Goal: Task Accomplishment & Management: Complete application form

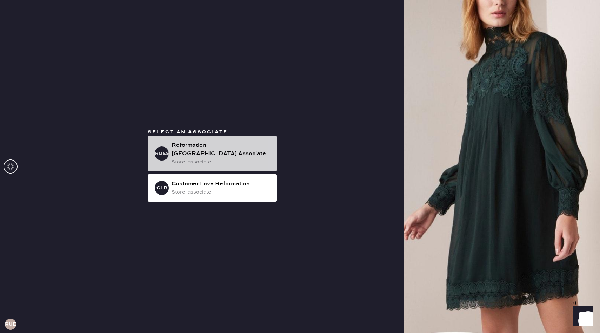
click at [237, 156] on div "Reformation Upper East Side Associate" at bounding box center [222, 149] width 100 height 17
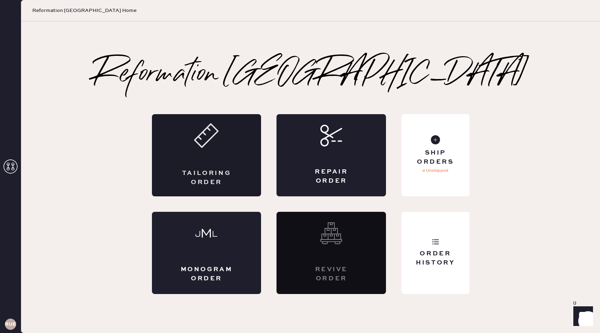
click at [234, 146] on div "Tailoring Order" at bounding box center [206, 155] width 109 height 82
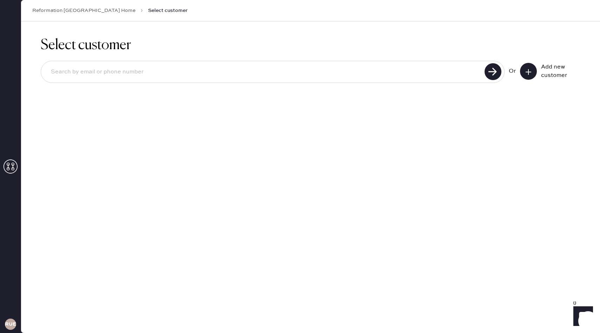
click at [533, 68] on button at bounding box center [528, 71] width 17 height 17
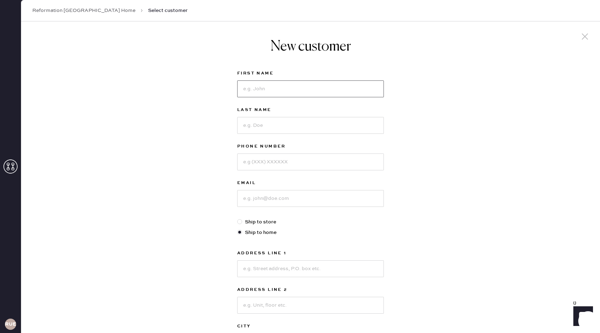
click at [278, 92] on input at bounding box center [310, 88] width 147 height 17
type input "Yuqi"
click at [253, 120] on input at bounding box center [310, 125] width 147 height 17
type input "Guo"
click at [249, 158] on input at bounding box center [310, 161] width 147 height 17
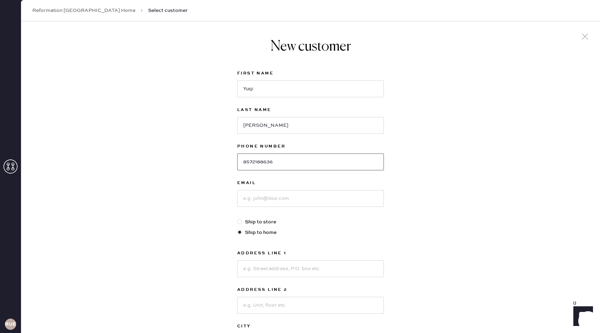
type input "8572188636"
click at [255, 196] on input at bounding box center [310, 198] width 147 height 17
type input "guoyq6@gmail.com"
click at [255, 264] on input at bounding box center [310, 268] width 147 height 17
type input "1100 S 5th St"
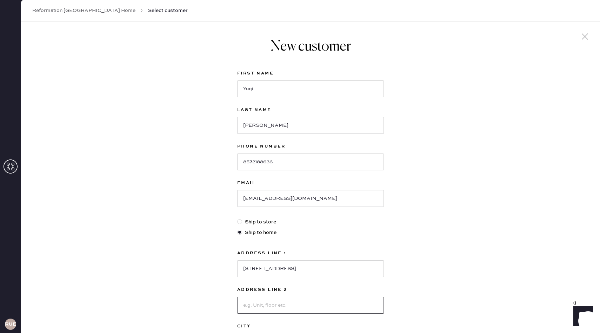
click at [259, 300] on input at bounding box center [310, 304] width 147 height 17
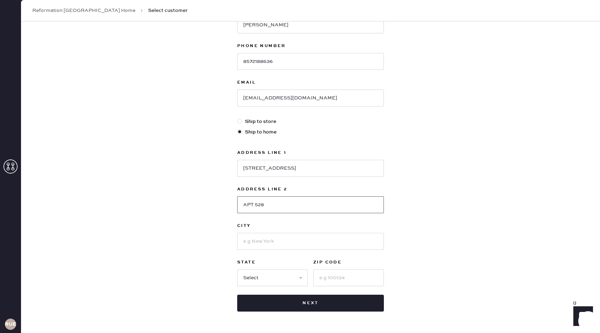
scroll to position [117, 0]
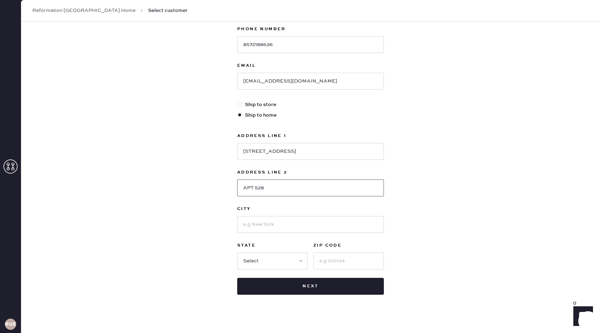
type input "APT 528"
click at [261, 231] on input at bounding box center [310, 224] width 147 height 17
type input "Harrison"
click at [266, 258] on select "Select AK AL AR AZ CA CO CT DC DE FL GA HI IA ID IL IN KS KY LA MA MD ME MI MN …" at bounding box center [272, 260] width 71 height 17
select select "NJ"
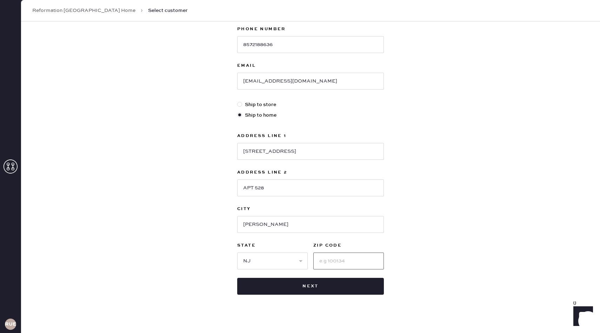
click at [328, 259] on input at bounding box center [348, 260] width 71 height 17
type input "07029"
click at [432, 249] on div "New customer First Name Yuqi Last Name Guo Phone Number 8572188636 Email guoyq6…" at bounding box center [310, 121] width 579 height 435
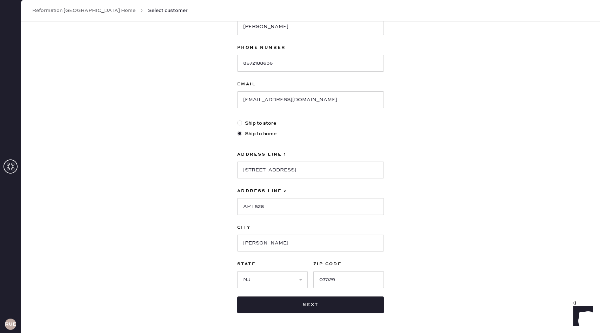
scroll to position [100, 0]
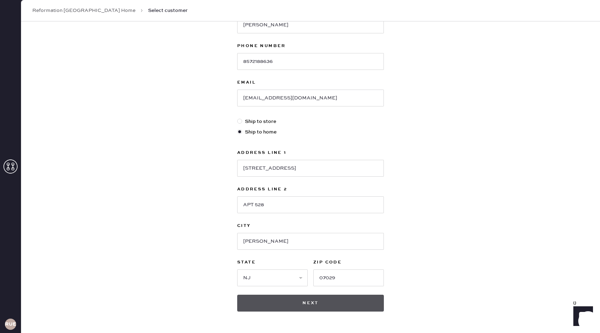
click at [318, 301] on button "Next" at bounding box center [310, 302] width 147 height 17
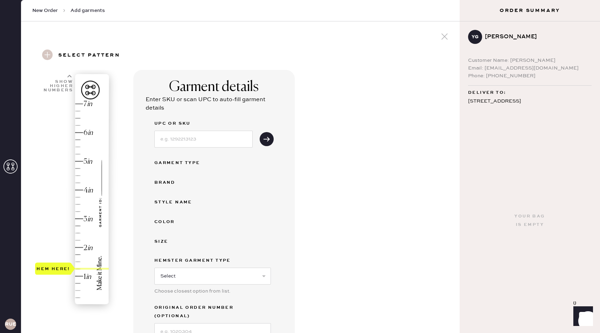
drag, startPoint x: 52, startPoint y: 307, endPoint x: 59, endPoint y: 278, distance: 29.8
click at [59, 273] on div "Hem here!" at bounding box center [53, 268] width 34 height 8
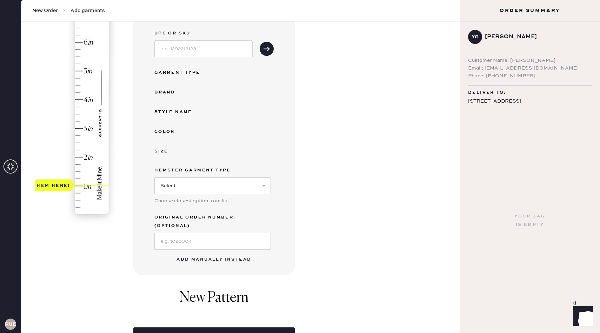
scroll to position [147, 0]
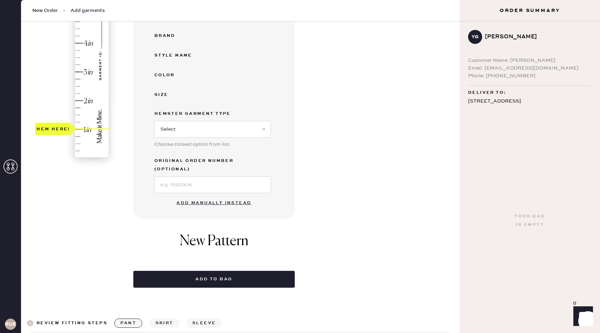
click at [228, 196] on button "Add manually instead" at bounding box center [213, 203] width 83 height 14
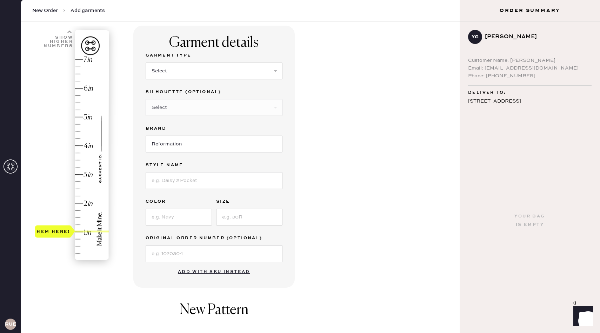
scroll to position [38, 0]
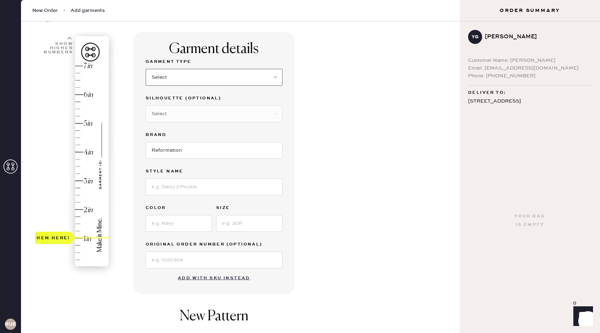
click at [274, 74] on select "Select Basic Skirt Jeans Leggings Pants Shorts Basic Sleeved Dress Basic Sleeve…" at bounding box center [214, 77] width 137 height 17
select select "7"
click at [221, 187] on input at bounding box center [214, 186] width 137 height 17
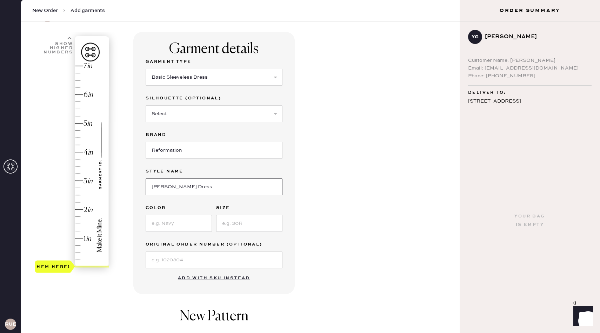
type input "Frankie Silk Dress"
click at [189, 226] on input at bounding box center [179, 223] width 66 height 17
type input "Garden Soiree"
click at [254, 225] on input at bounding box center [249, 223] width 66 height 17
type input "2"
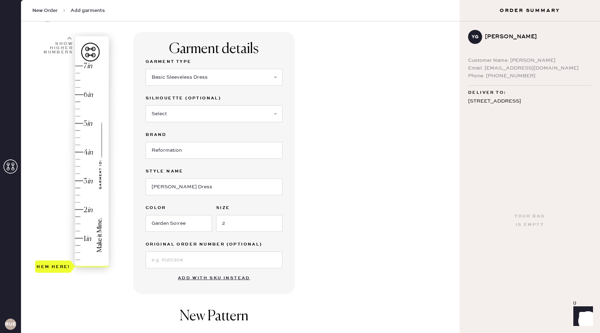
click at [362, 215] on div "Garment details Garment Type Select Basic Skirt Jeans Leggings Pants Shorts Bas…" at bounding box center [293, 231] width 321 height 399
drag, startPoint x: 51, startPoint y: 265, endPoint x: 53, endPoint y: 237, distance: 27.5
click at [53, 237] on div "Hem here!" at bounding box center [53, 237] width 34 height 8
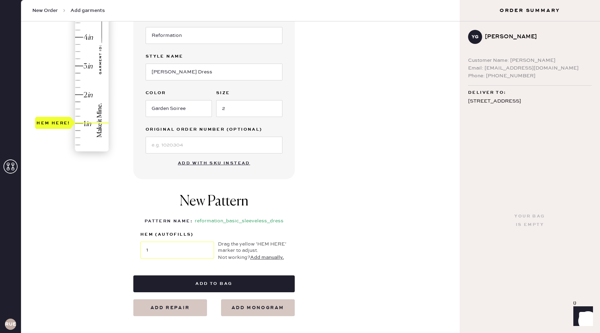
scroll to position [152, 0]
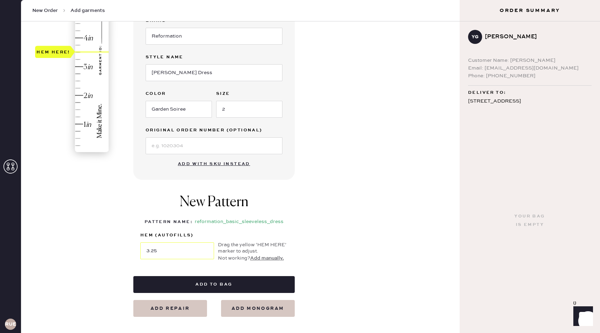
type input "3"
drag, startPoint x: 52, startPoint y: 125, endPoint x: 52, endPoint y: 67, distance: 57.2
click at [52, 67] on div "Hem here!" at bounding box center [53, 66] width 34 height 8
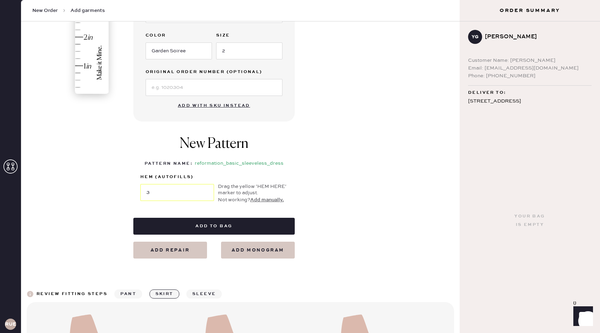
scroll to position [210, 0]
click at [267, 245] on button "add monogram" at bounding box center [258, 249] width 74 height 17
select select "7"
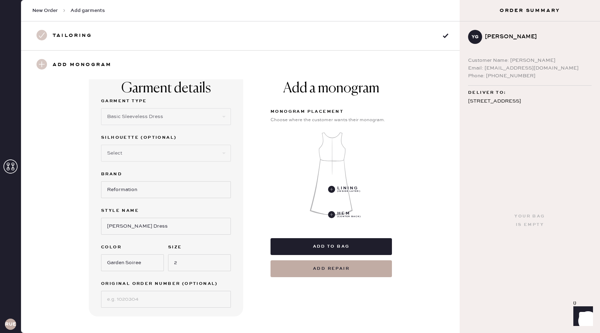
scroll to position [0, 0]
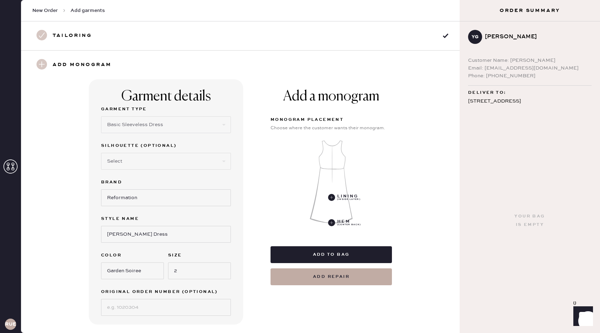
click at [89, 33] on h3 "Tailoring" at bounding box center [72, 36] width 39 height 12
select select "7"
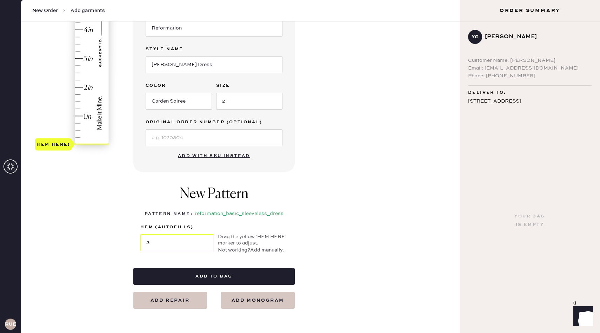
scroll to position [128, 0]
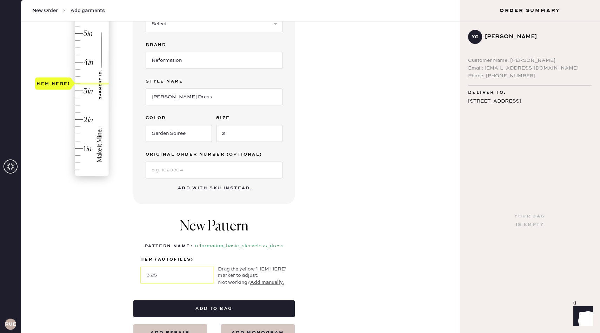
type input "3"
drag, startPoint x: 59, startPoint y: 179, endPoint x: 56, endPoint y: 94, distance: 85.3
click at [56, 94] on div "Hem here!" at bounding box center [53, 90] width 34 height 8
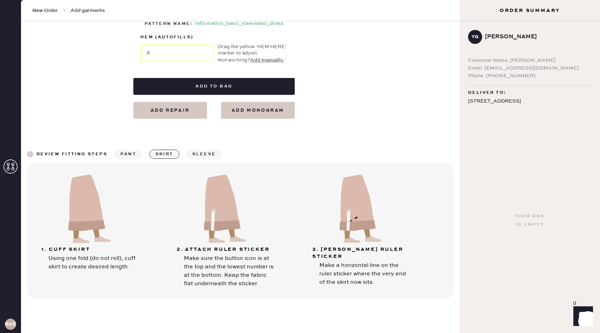
scroll to position [360, 0]
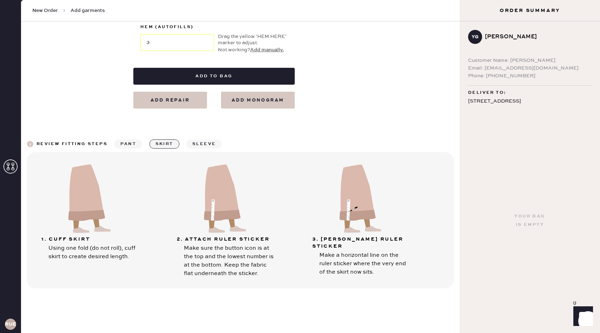
click at [195, 144] on button "sleeve" at bounding box center [203, 143] width 35 height 9
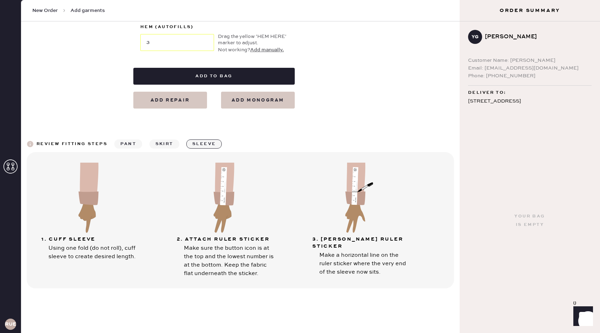
click at [126, 141] on button "pant" at bounding box center [128, 143] width 28 height 9
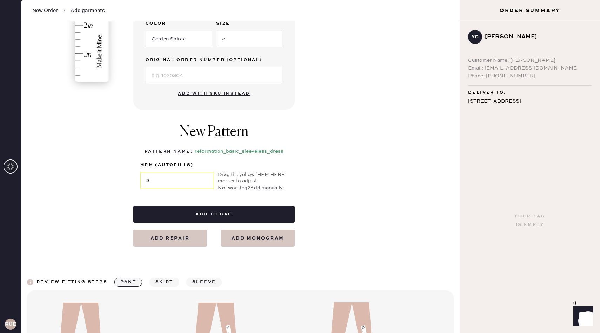
scroll to position [212, 0]
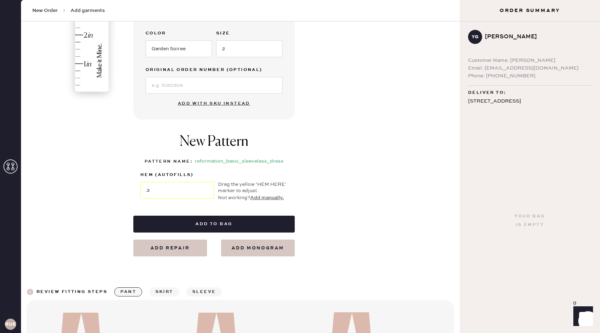
click at [187, 248] on button "Add repair" at bounding box center [170, 247] width 74 height 17
select select "7"
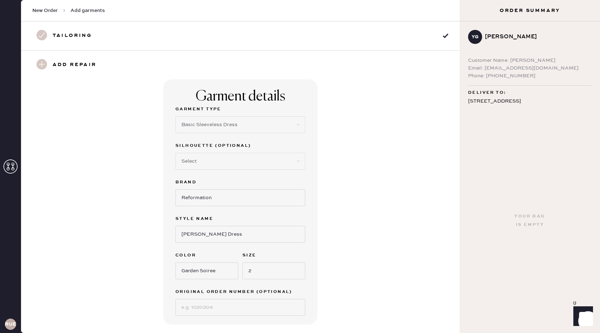
click at [67, 63] on h3 "Add repair" at bounding box center [75, 65] width 44 height 12
click at [47, 64] on div "Add repair" at bounding box center [70, 65] width 77 height 12
click at [40, 64] on use at bounding box center [41, 64] width 11 height 11
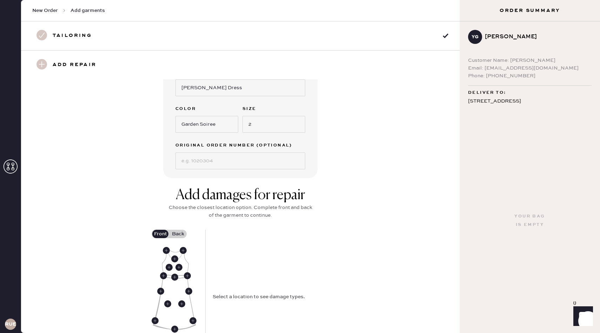
scroll to position [0, 0]
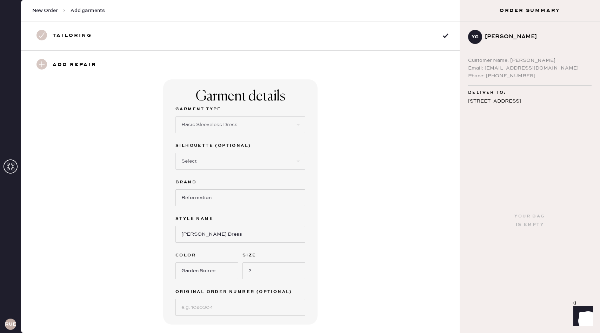
click at [88, 38] on h3 "Tailoring" at bounding box center [72, 36] width 39 height 12
select select "7"
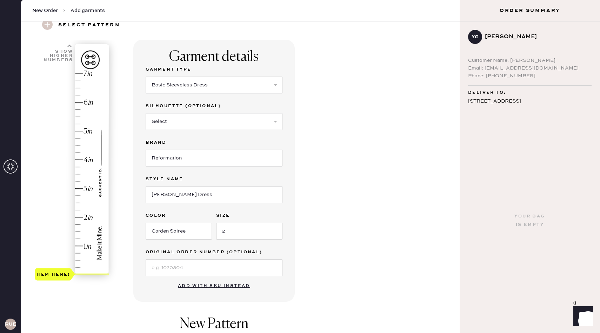
scroll to position [33, 0]
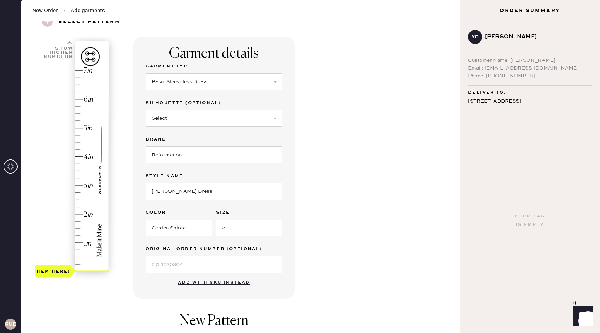
type input "1"
click at [78, 243] on div "Hem here!" at bounding box center [72, 170] width 75 height 207
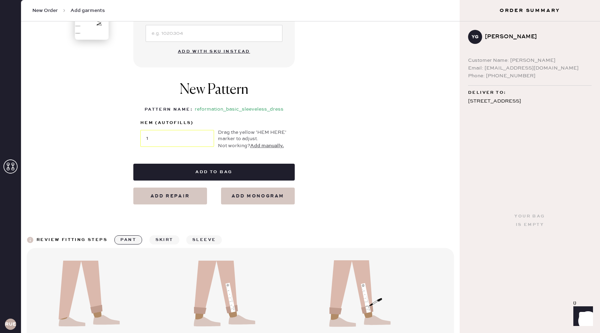
scroll to position [360, 0]
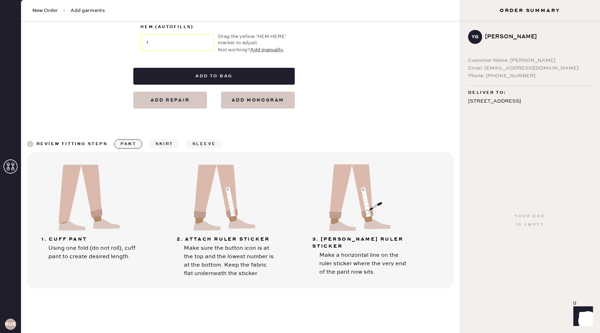
click at [169, 142] on button "skirt" at bounding box center [164, 143] width 30 height 9
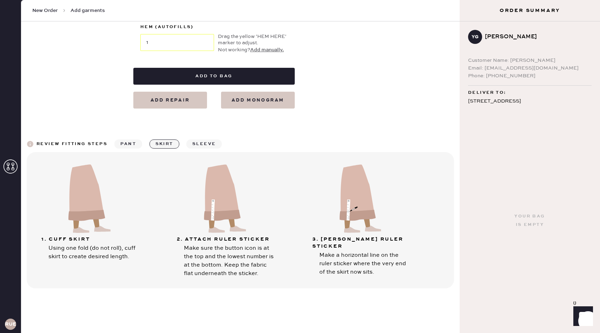
click at [206, 144] on button "sleeve" at bounding box center [203, 143] width 35 height 9
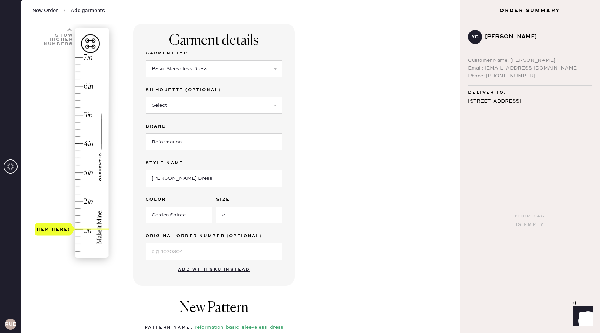
scroll to position [0, 0]
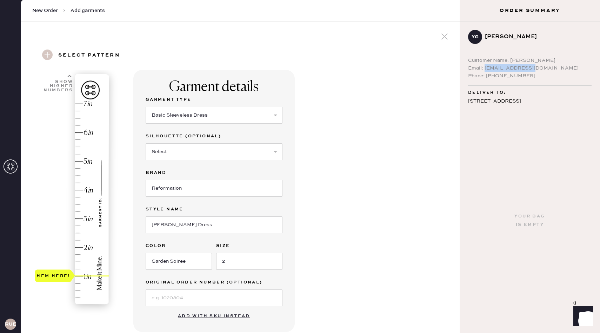
drag, startPoint x: 484, startPoint y: 68, endPoint x: 552, endPoint y: 68, distance: 68.1
click at [552, 68] on div "Email: guoyq6@gmail.com" at bounding box center [529, 68] width 123 height 8
copy div "guoyq6@gmail.com"
click at [86, 12] on span "Add garments" at bounding box center [88, 10] width 34 height 7
click at [47, 12] on span "New Order" at bounding box center [45, 10] width 26 height 7
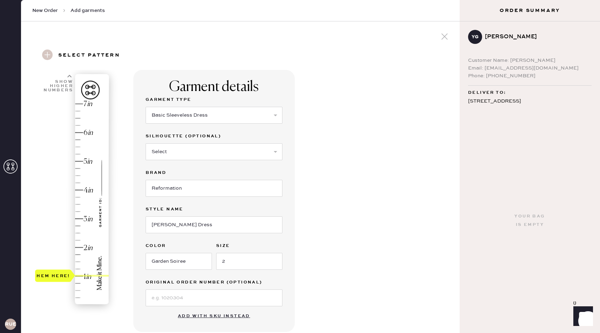
click at [46, 53] on use at bounding box center [47, 54] width 11 height 11
click at [440, 36] on icon at bounding box center [444, 36] width 11 height 11
select select "7"
click at [443, 36] on icon at bounding box center [444, 36] width 11 height 11
select select "7"
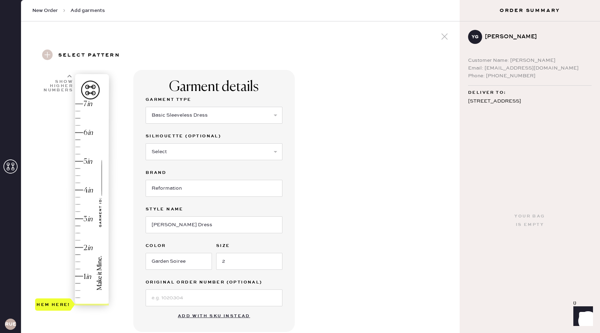
click at [443, 36] on icon at bounding box center [444, 36] width 11 height 11
select select "7"
click at [443, 36] on icon at bounding box center [444, 36] width 11 height 11
select select "7"
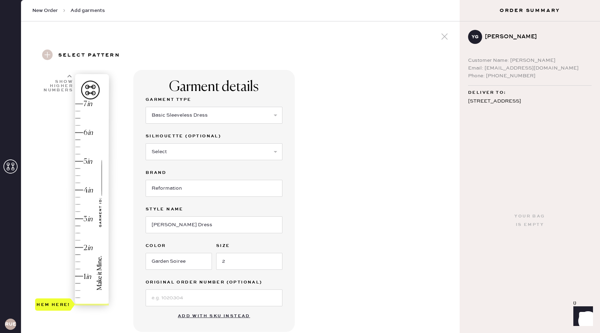
click at [443, 36] on icon at bounding box center [444, 36] width 11 height 11
select select "7"
click at [443, 36] on icon at bounding box center [444, 36] width 11 height 11
select select "7"
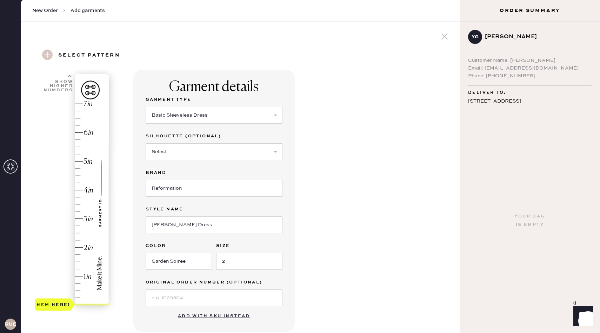
click at [443, 36] on icon at bounding box center [444, 36] width 11 height 11
select select "7"
click at [11, 164] on icon at bounding box center [11, 166] width 14 height 14
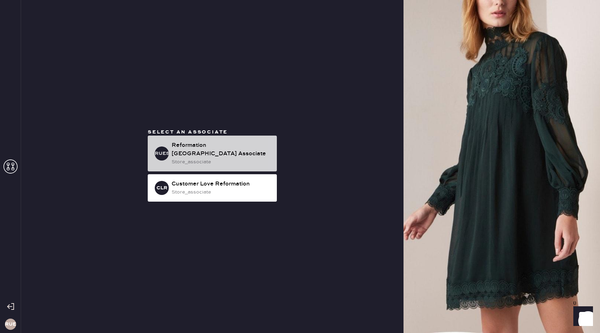
click at [213, 144] on div "Reformation Upper East Side Associate" at bounding box center [222, 149] width 100 height 17
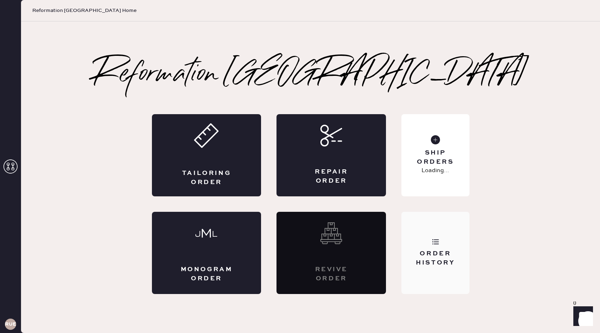
click at [433, 247] on div "Order History" at bounding box center [435, 253] width 68 height 82
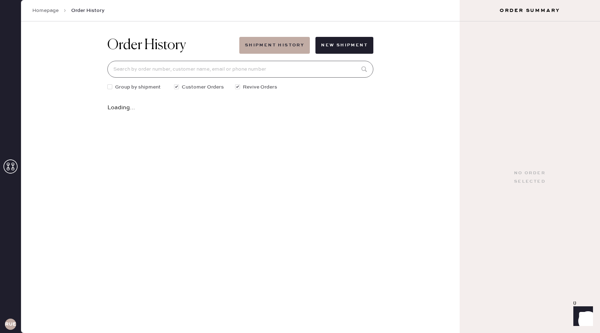
click at [227, 67] on input at bounding box center [240, 69] width 266 height 17
click at [268, 68] on input at bounding box center [240, 69] width 266 height 17
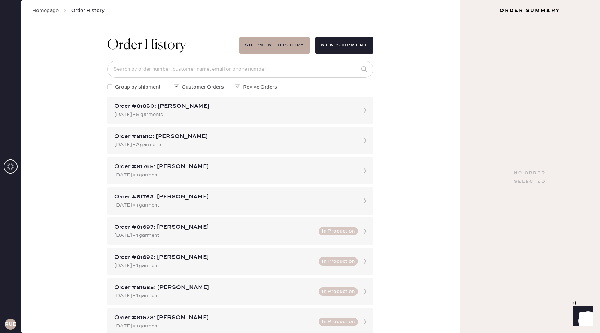
click at [56, 12] on link "Homepage" at bounding box center [45, 10] width 26 height 7
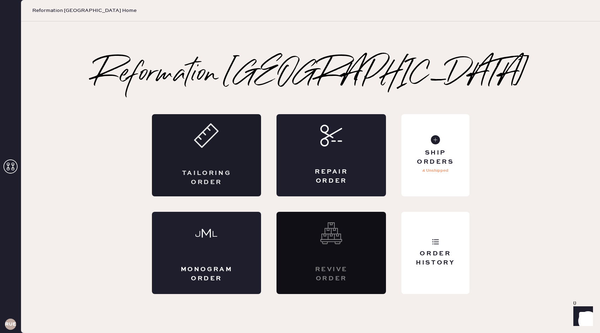
click at [240, 191] on div "Tailoring Order" at bounding box center [206, 155] width 109 height 82
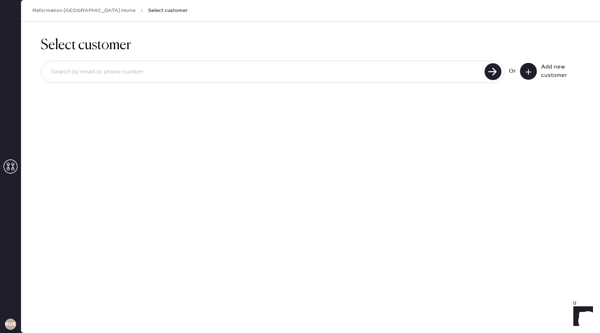
click at [527, 76] on button at bounding box center [528, 71] width 17 height 17
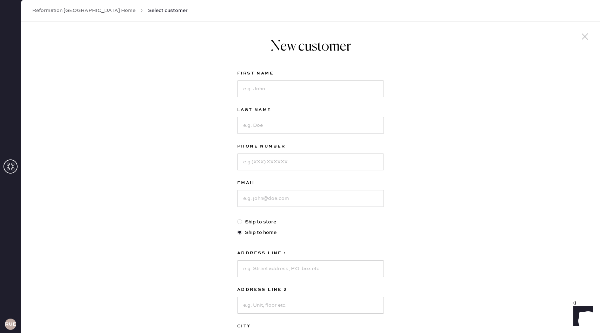
click at [583, 38] on use at bounding box center [585, 36] width 6 height 6
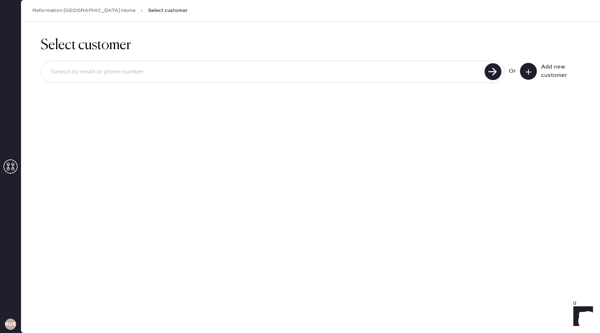
click at [359, 65] on input at bounding box center [263, 72] width 437 height 16
paste input "guoyq6@gmail.com"
type input "guoyq6@gmail.com"
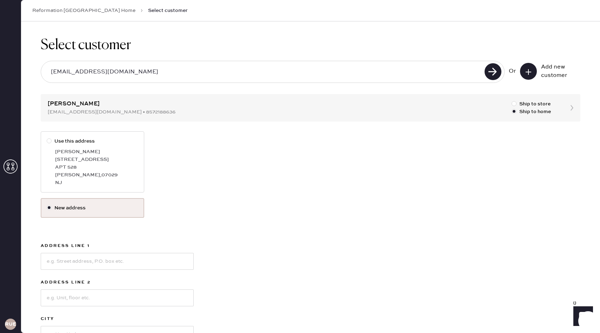
click at [79, 159] on div "1100 S 5th St" at bounding box center [96, 159] width 83 height 8
click at [47, 138] on input "Use this address" at bounding box center [47, 137] width 0 height 0
radio input "true"
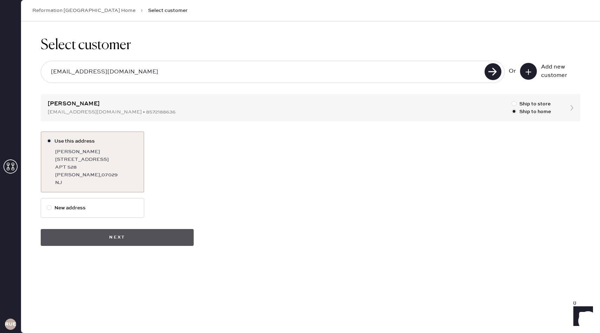
click at [126, 236] on button "Next" at bounding box center [117, 237] width 153 height 17
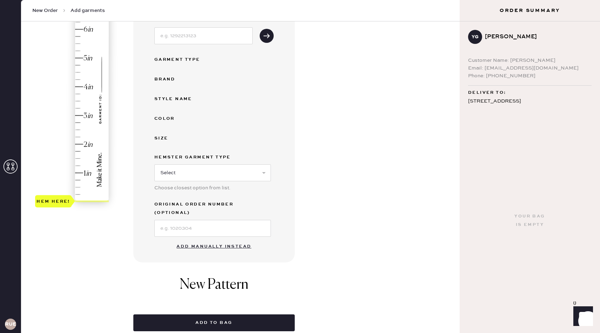
scroll to position [104, 0]
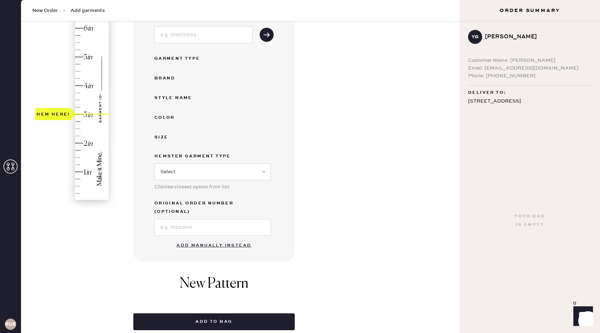
click at [81, 113] on div "Hem here!" at bounding box center [72, 99] width 75 height 207
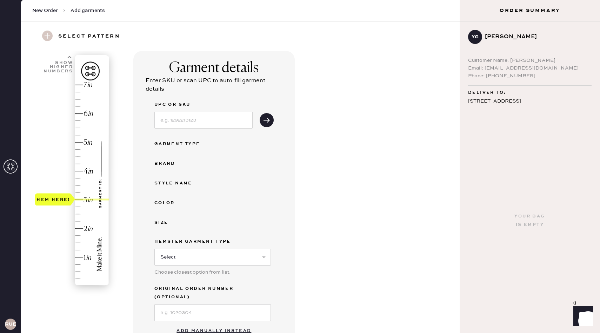
scroll to position [18, 0]
click at [198, 121] on input at bounding box center [203, 120] width 98 height 17
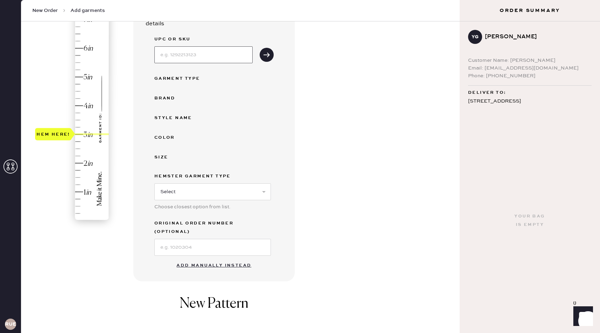
scroll to position [85, 0]
click at [216, 258] on button "Add manually instead" at bounding box center [213, 265] width 83 height 14
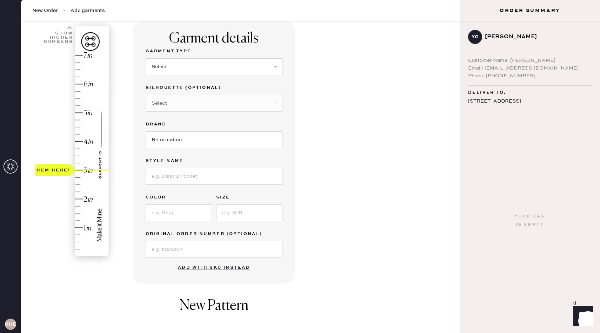
scroll to position [0, 0]
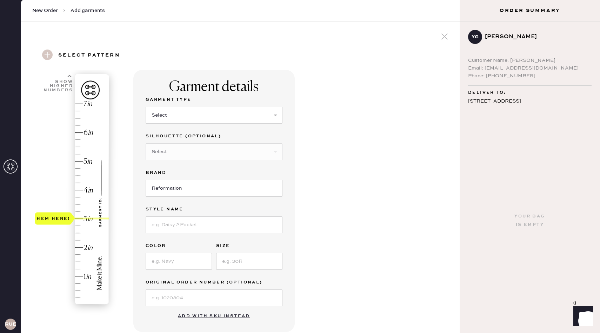
click at [193, 126] on div "Garment Type Select Basic Skirt Jeans Leggings Pants Shorts Basic Sleeved Dress…" at bounding box center [214, 113] width 137 height 36
click at [193, 119] on select "Select Basic Skirt Jeans Leggings Pants Shorts Basic Sleeved Dress Basic Sleeve…" at bounding box center [214, 115] width 137 height 17
select select "6"
click at [188, 152] on select "Select Maxi Dress Midi Dress Mini Dress Other" at bounding box center [214, 151] width 137 height 17
select select "39"
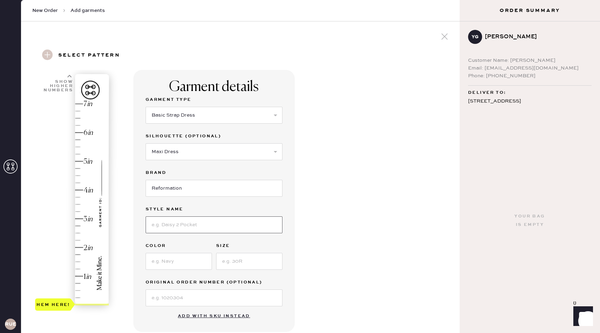
click at [176, 226] on input at bounding box center [214, 224] width 137 height 17
type input "Frankie Silk Dress"
click at [182, 256] on input at bounding box center [179, 261] width 66 height 17
type input "Garden Soiree"
click at [249, 259] on input at bounding box center [249, 261] width 66 height 17
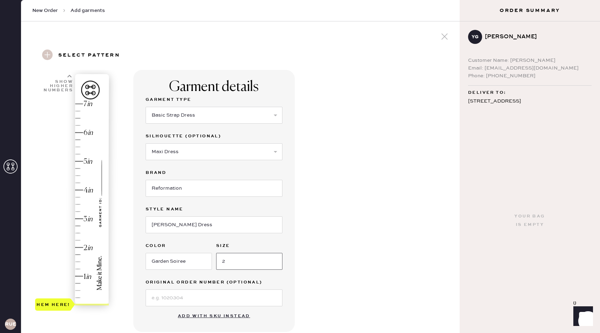
type input "2"
click at [345, 254] on div "Garment details Garment Type Select Basic Skirt Jeans Leggings Pants Shorts Bas…" at bounding box center [293, 279] width 321 height 418
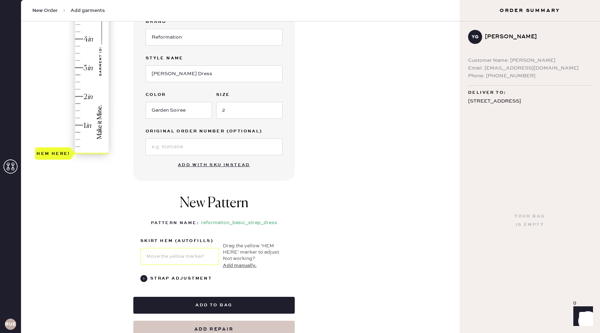
scroll to position [150, 0]
type input "3"
click at [81, 70] on div "Hem here!" at bounding box center [72, 54] width 75 height 207
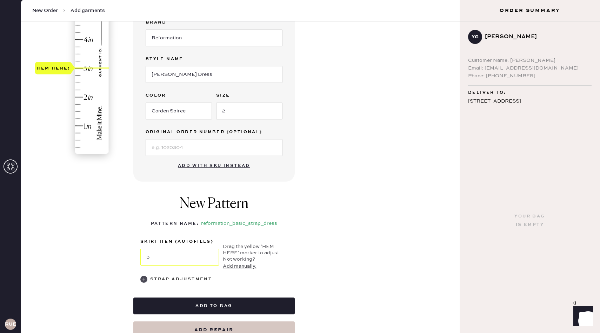
click at [142, 278] on use at bounding box center [143, 278] width 7 height 7
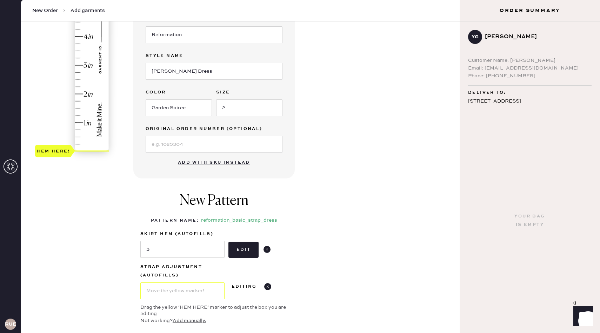
scroll to position [153, 0]
type input "1"
click at [82, 121] on div "Hem here!" at bounding box center [72, 51] width 75 height 207
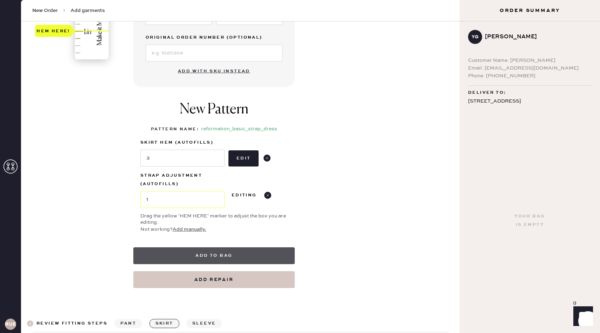
click at [244, 257] on button "Add to bag" at bounding box center [213, 255] width 161 height 17
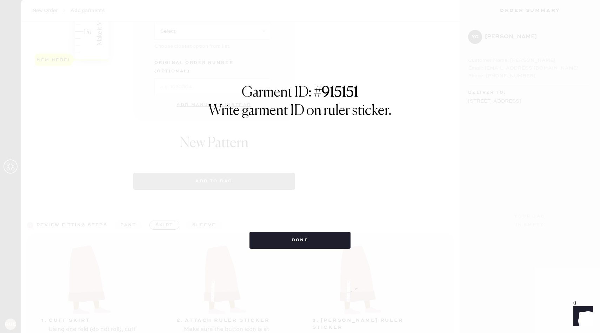
select select "6"
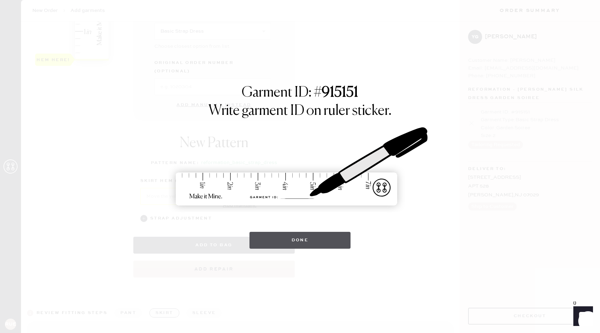
click at [296, 234] on button "Done" at bounding box center [299, 240] width 101 height 17
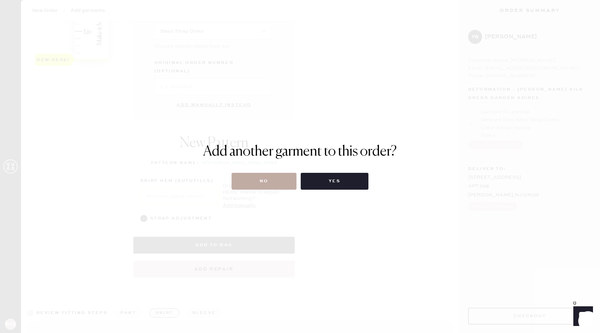
click at [260, 182] on button "No" at bounding box center [264, 181] width 65 height 17
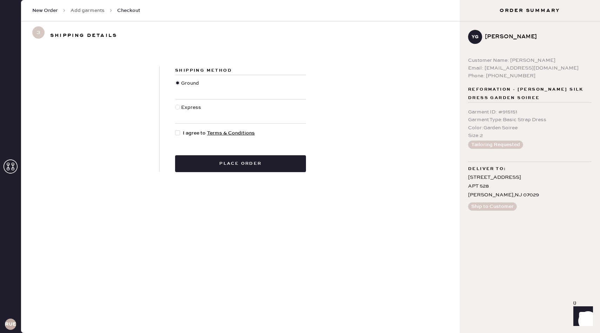
click at [178, 131] on div at bounding box center [177, 132] width 5 height 5
click at [175, 129] on input "I agree to Terms & Conditions" at bounding box center [175, 129] width 0 height 0
checkbox input "true"
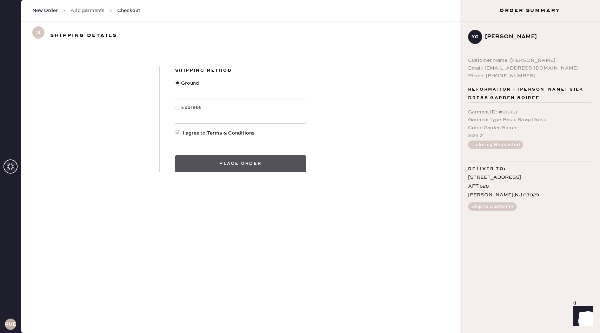
click at [275, 167] on button "Place order" at bounding box center [240, 163] width 131 height 17
